Goal: Complete application form

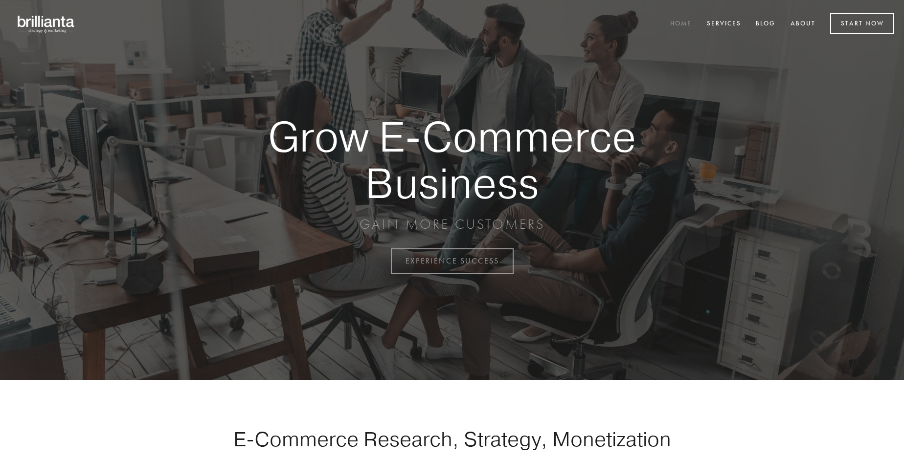
scroll to position [2565, 0]
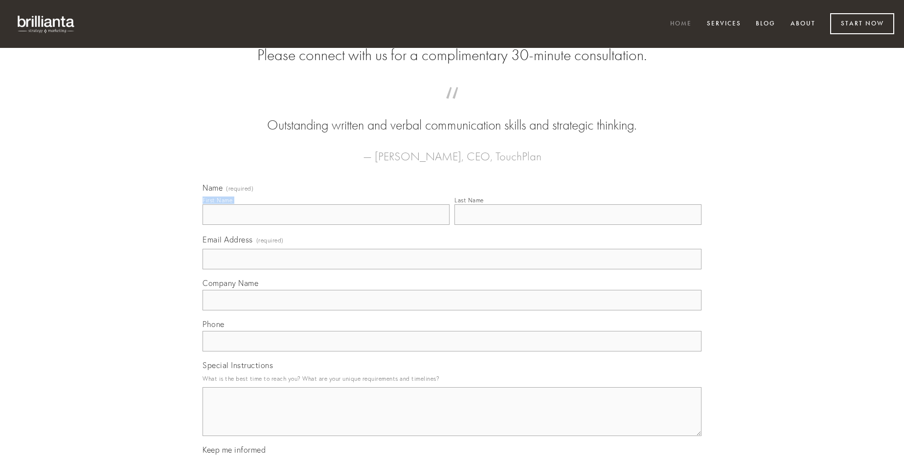
type input "[PERSON_NAME]"
click at [578, 225] on input "Last Name" at bounding box center [578, 215] width 247 height 21
type input "[PERSON_NAME]"
click at [452, 270] on input "Email Address (required)" at bounding box center [452, 259] width 499 height 21
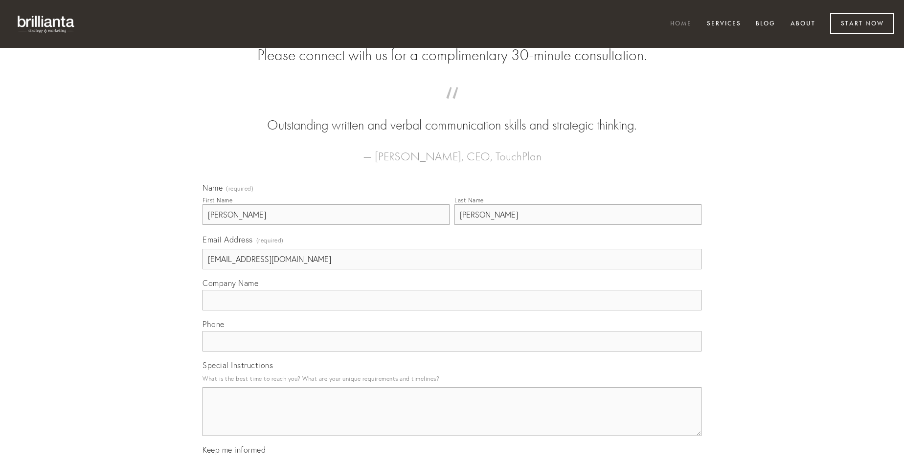
type input "[EMAIL_ADDRESS][DOMAIN_NAME]"
click at [452, 311] on input "Company Name" at bounding box center [452, 300] width 499 height 21
type input "acies"
click at [452, 352] on input "text" at bounding box center [452, 341] width 499 height 21
click at [452, 421] on textarea "Special Instructions" at bounding box center [452, 412] width 499 height 49
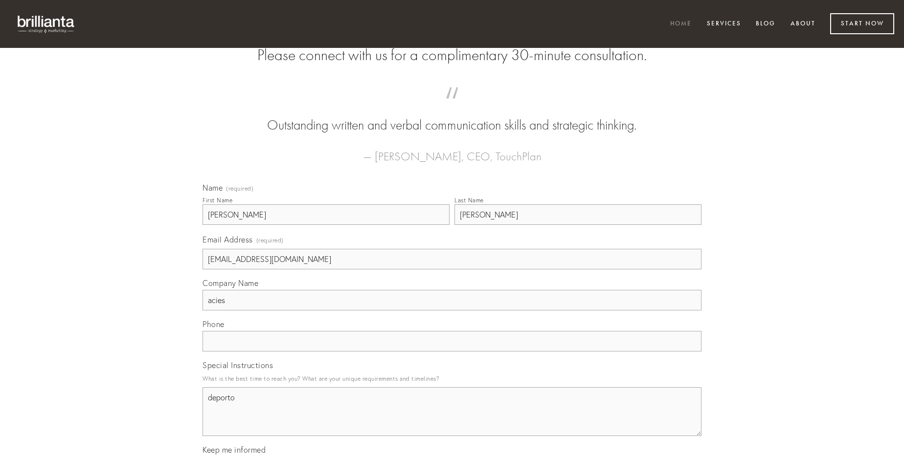
type textarea "deporto"
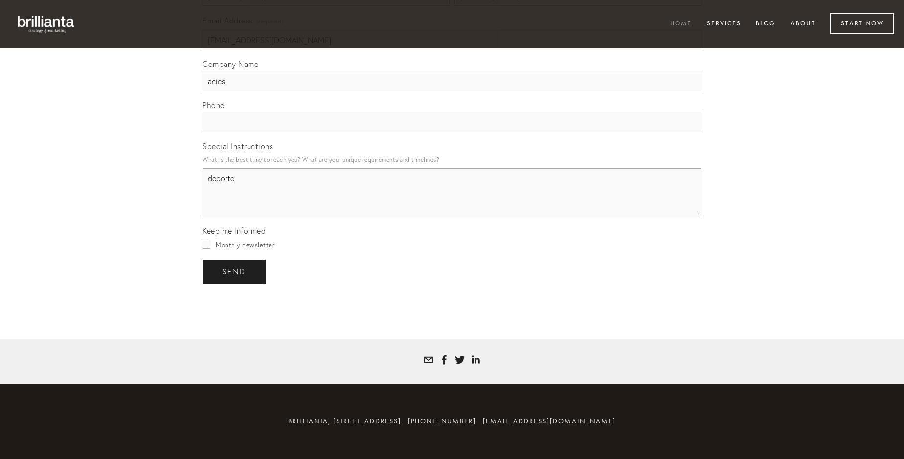
click at [235, 272] on span "send" at bounding box center [234, 272] width 24 height 9
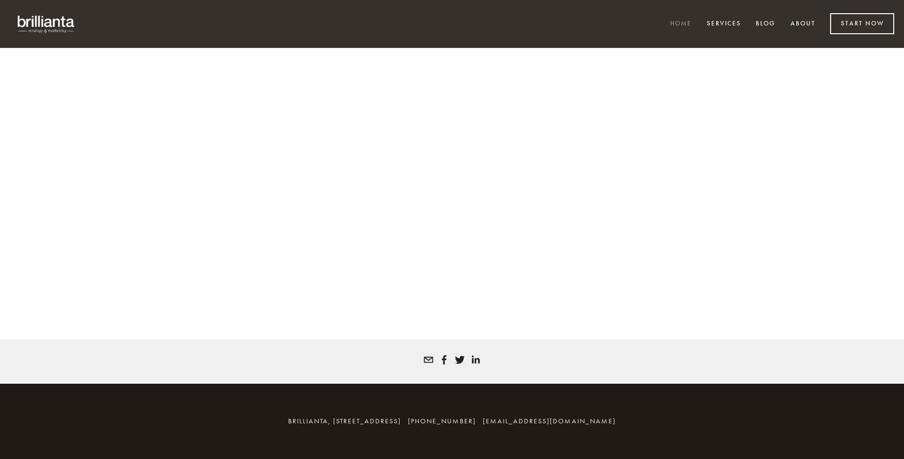
scroll to position [2552, 0]
